Goal: Task Accomplishment & Management: Complete application form

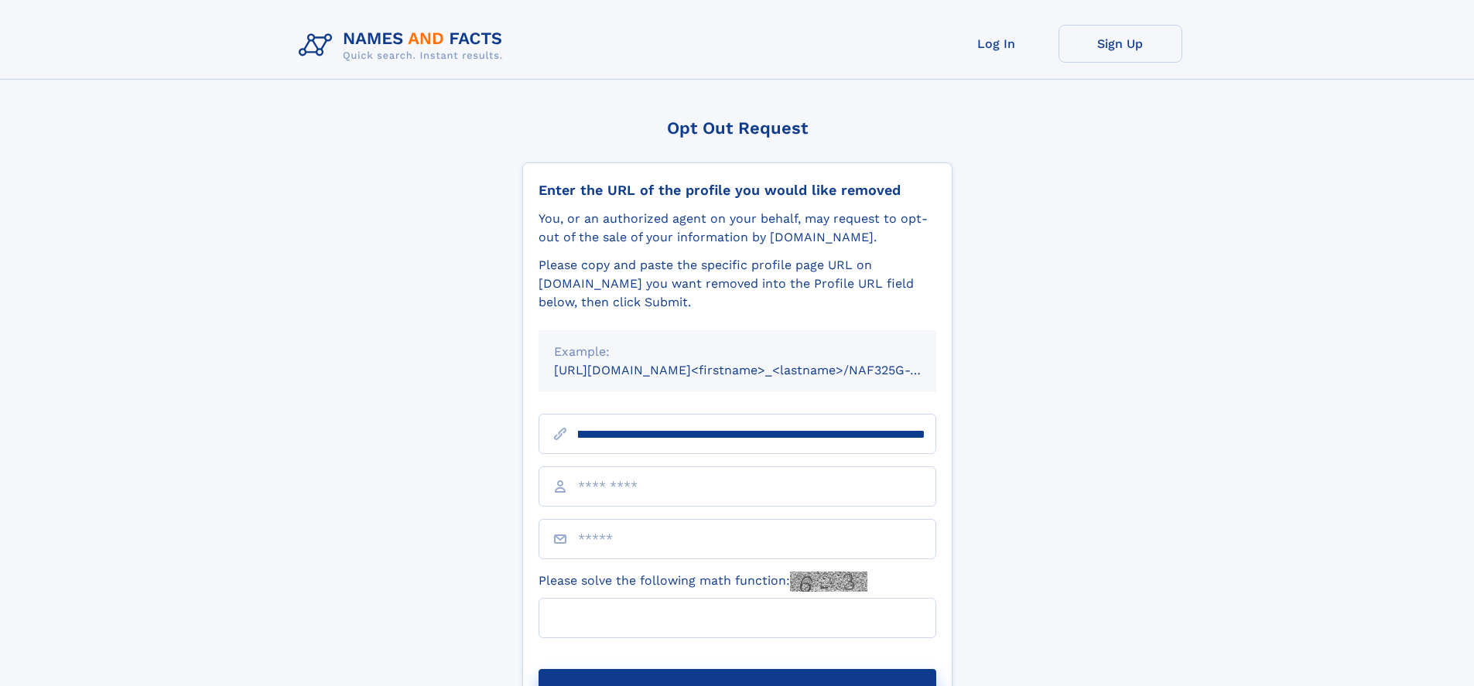
scroll to position [0, 184]
type input "**********"
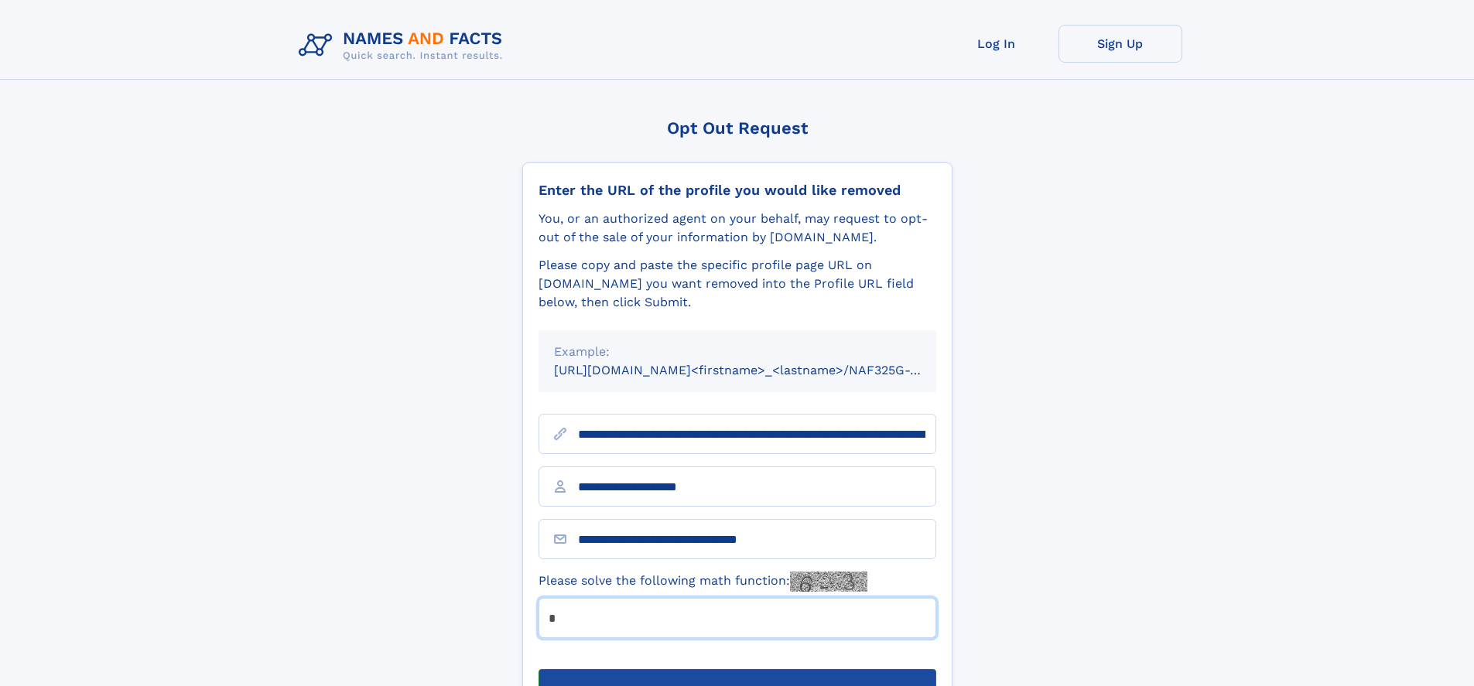
type input "*"
click at [737, 669] on button "Submit Opt Out Request" at bounding box center [738, 694] width 398 height 50
